Goal: Task Accomplishment & Management: Manage account settings

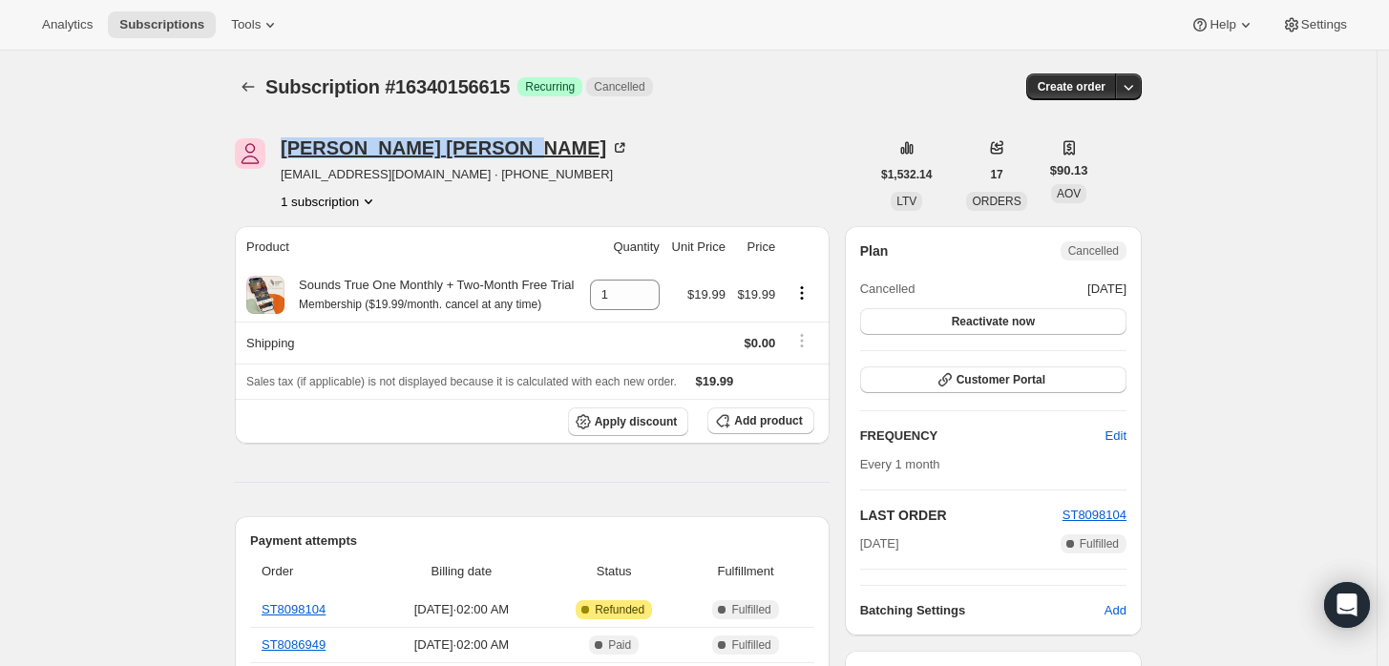
copy div "Judith Hellmann"
drag, startPoint x: 285, startPoint y: 153, endPoint x: 481, endPoint y: 143, distance: 195.9
click at [452, 157] on div "Judith Hellmann jklfrank1@gmail.com · +15024169985 1 subscription" at bounding box center [552, 174] width 635 height 73
click at [382, 149] on div "Judith Hellmann" at bounding box center [455, 147] width 348 height 19
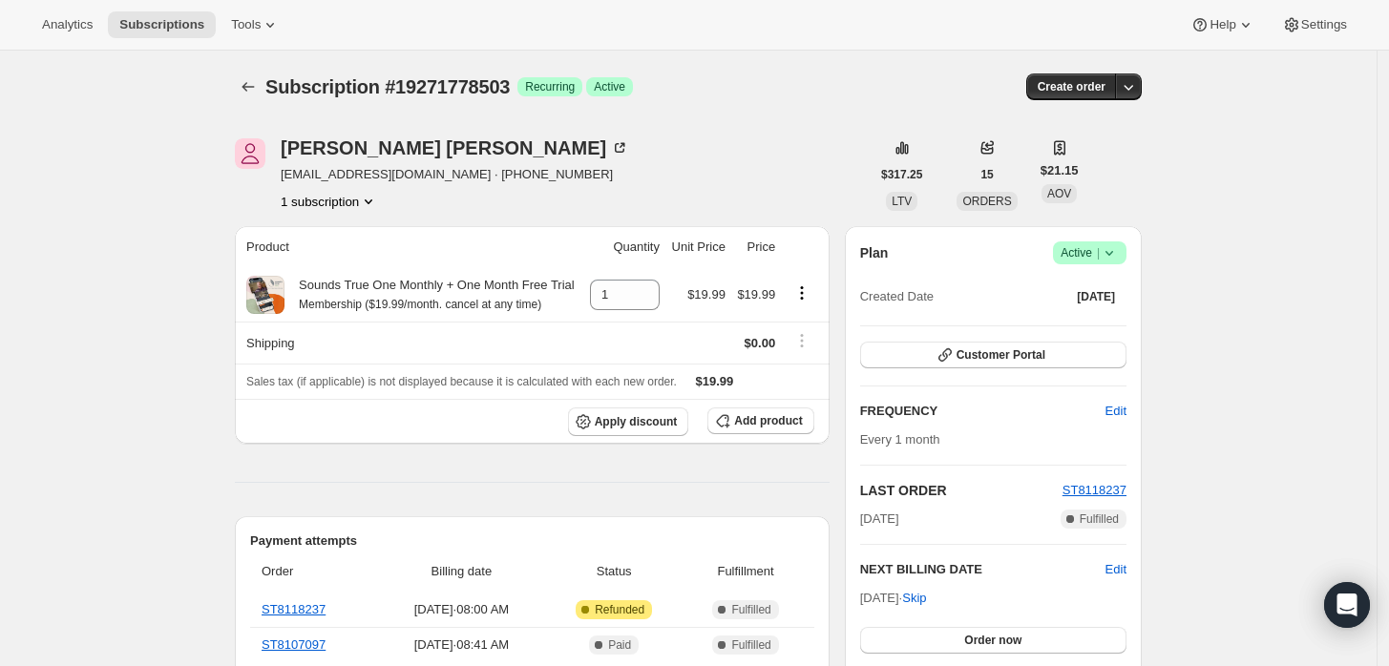
click at [1126, 252] on span "Success Active |" at bounding box center [1089, 252] width 73 height 23
click at [1115, 319] on span "Cancel subscription" at bounding box center [1096, 322] width 108 height 14
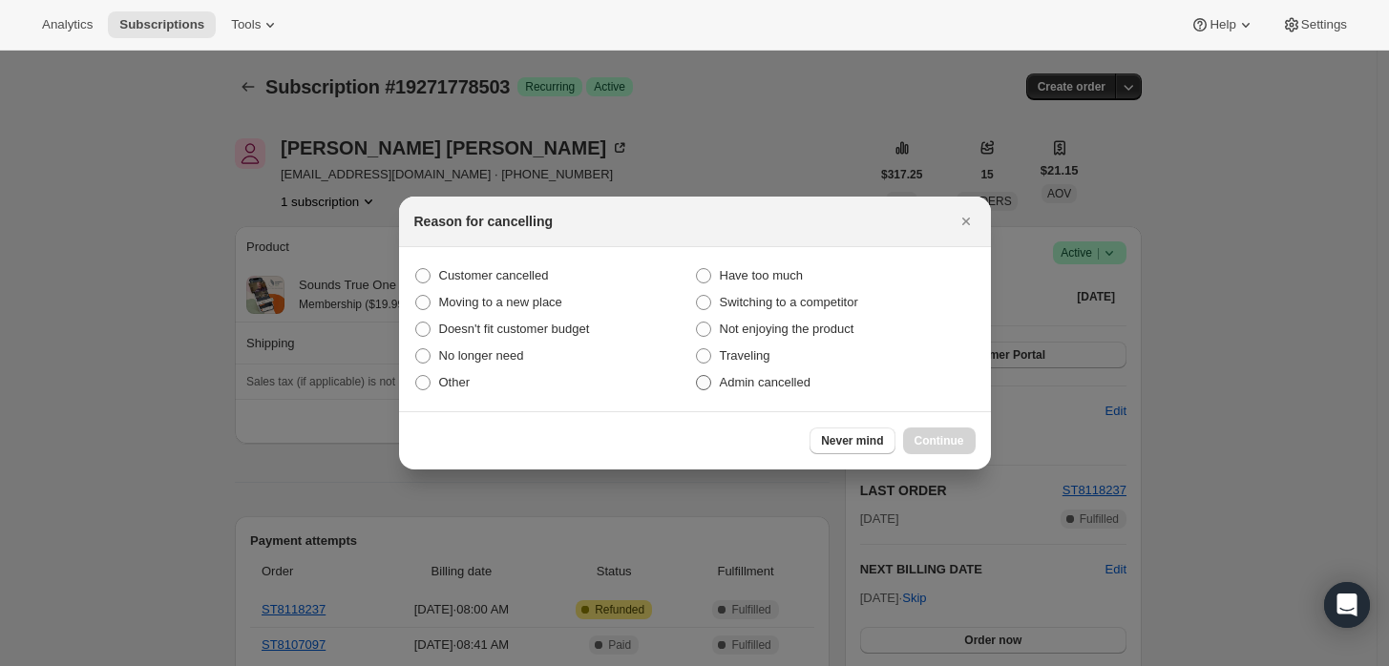
click at [730, 385] on span "Admin cancelled" at bounding box center [765, 382] width 91 height 14
click at [697, 376] on input "Admin cancelled" at bounding box center [696, 375] width 1 height 1
radio input "true"
click at [918, 439] on span "Continue" at bounding box center [939, 440] width 50 height 15
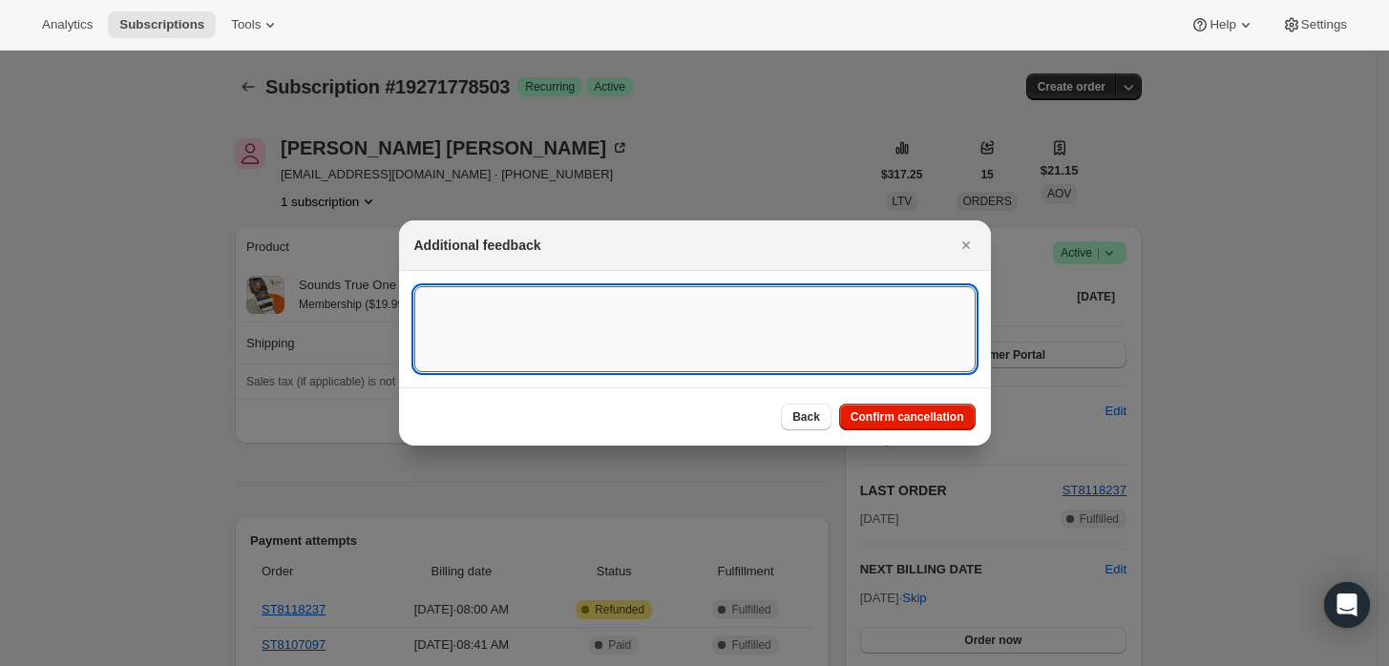
click at [780, 360] on textarea ":rbj:" at bounding box center [694, 329] width 561 height 86
type textarea "Customer requested cancellation and refund."
click at [894, 411] on span "Confirm cancellation" at bounding box center [907, 416] width 114 height 15
